Goal: Information Seeking & Learning: Learn about a topic

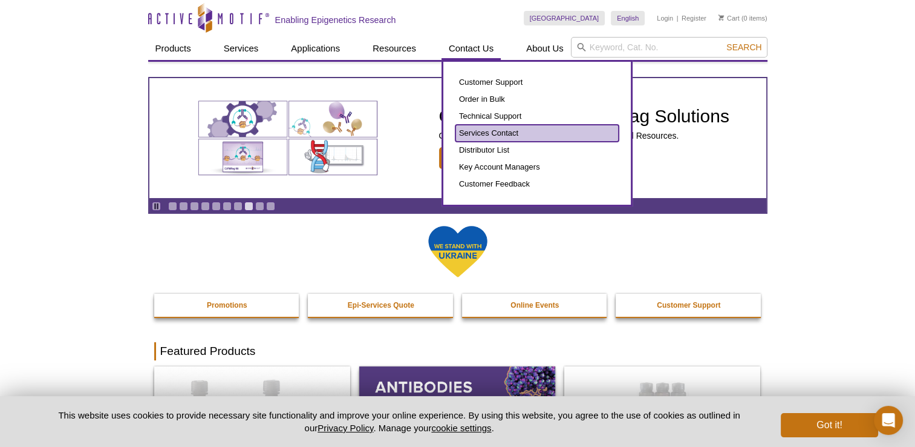
click at [484, 137] on link "Services Contact" at bounding box center [537, 133] width 163 height 17
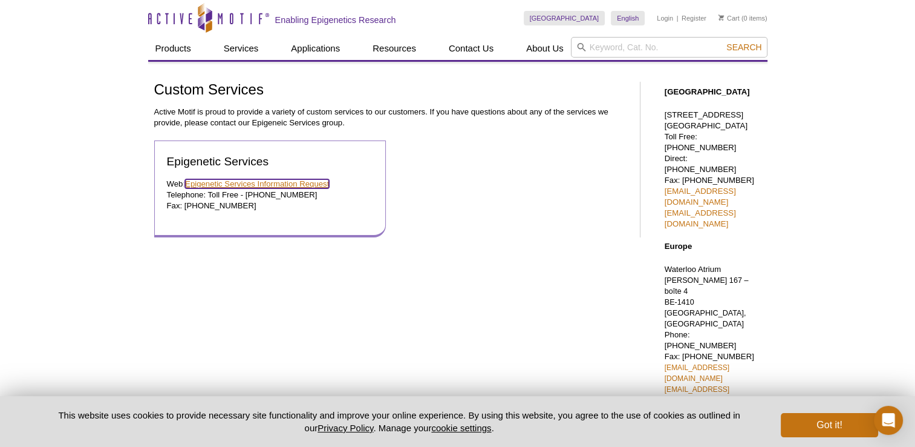
click at [298, 185] on link "Epigenetic Services Information Request" at bounding box center [257, 183] width 144 height 9
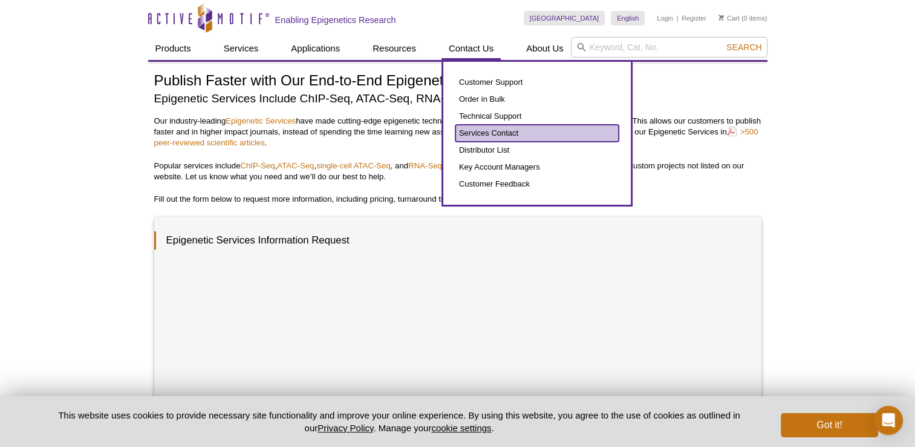
click at [481, 134] on link "Services Contact" at bounding box center [537, 133] width 163 height 17
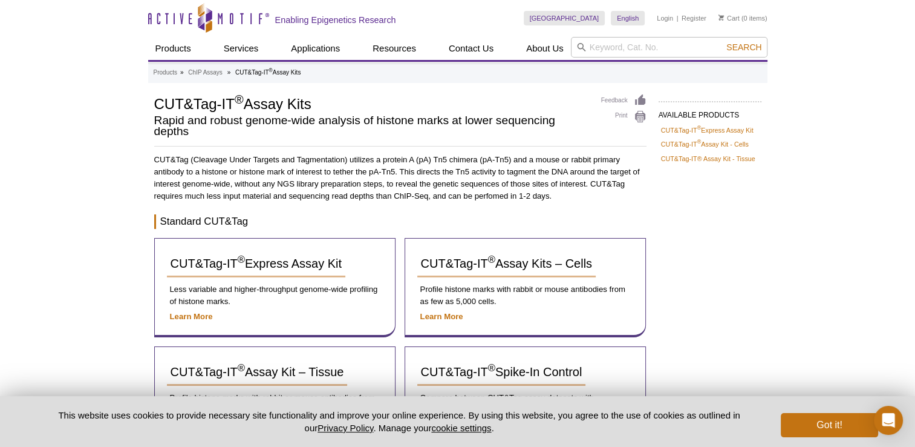
click at [813, 326] on div "Active Motif Logo Enabling Epigenetics Research 0 Search Skip to content Active…" at bounding box center [457, 449] width 915 height 899
click at [813, 428] on button "Got it!" at bounding box center [829, 425] width 97 height 24
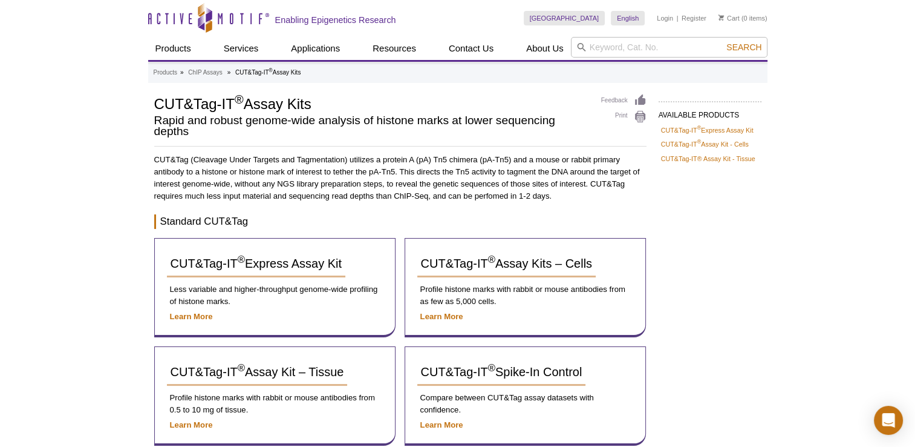
click at [790, 289] on div "Active Motif Logo Enabling Epigenetics Research 0 Search Skip to content Active…" at bounding box center [457, 449] width 915 height 899
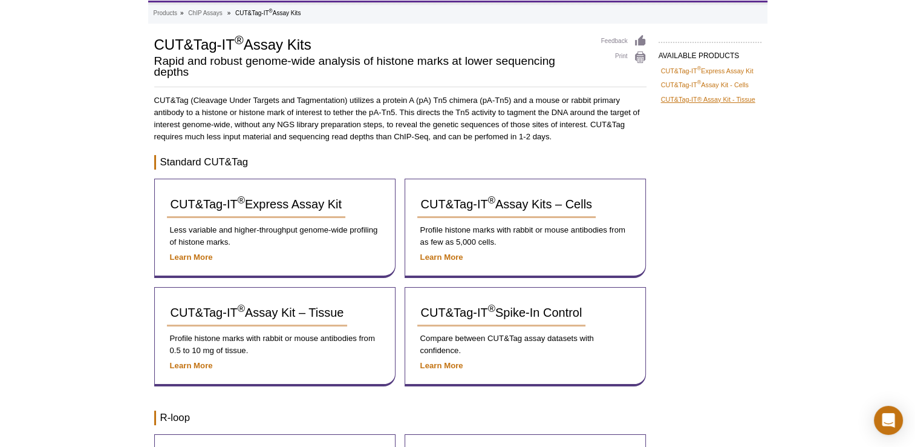
scroll to position [61, 0]
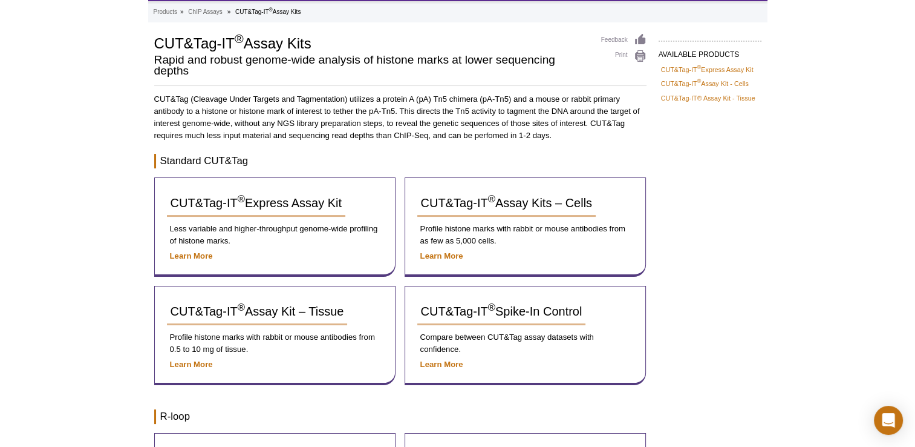
click at [673, 242] on div "AVAILABLE PRODUCTS CUT&Tag-IT ® Express Assay Kit CUT&Tag-IT ® Assay Kit - Cell…" at bounding box center [458, 369] width 620 height 672
click at [738, 270] on div "AVAILABLE PRODUCTS CUT&Tag-IT ® Express Assay Kit CUT&Tag-IT ® Assay Kit - Cell…" at bounding box center [458, 369] width 620 height 672
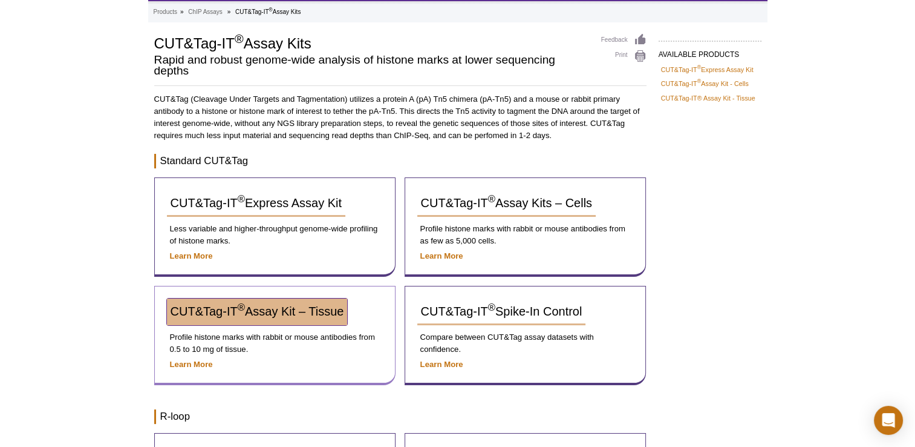
click at [211, 315] on span "CUT&Tag-IT ® Assay Kit – Tissue" at bounding box center [258, 310] width 174 height 13
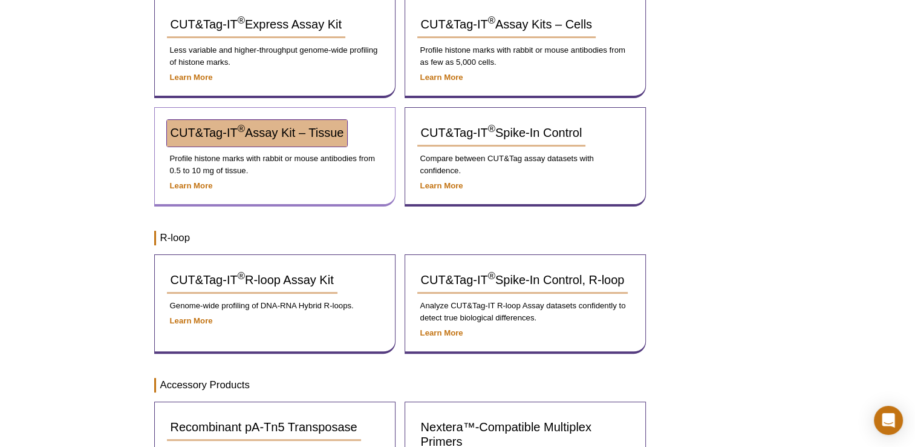
scroll to position [242, 0]
